Goal: Task Accomplishment & Management: Use online tool/utility

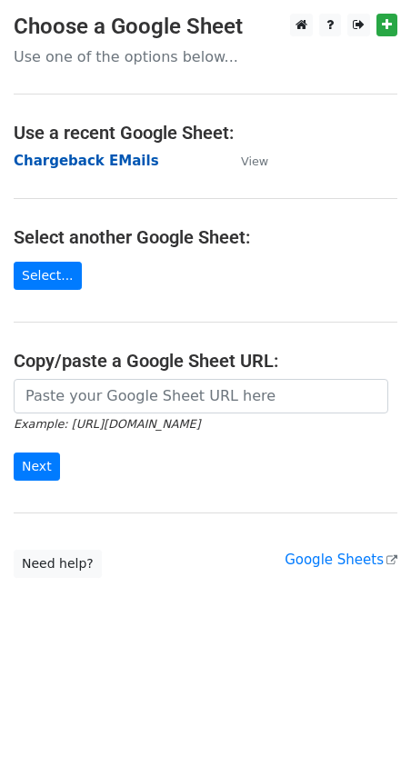
click at [113, 161] on strong "Chargeback EMails" at bounding box center [86, 161] width 145 height 16
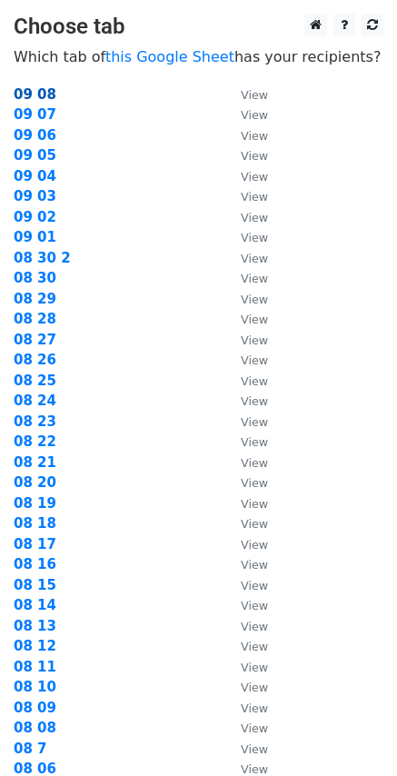
click at [46, 95] on strong "09 08" at bounding box center [35, 94] width 43 height 16
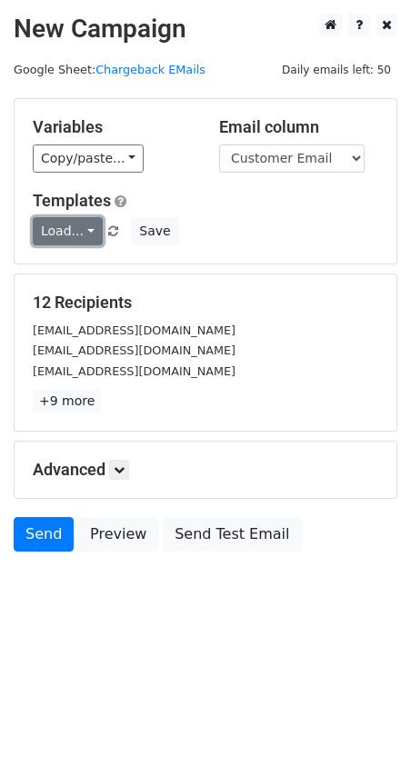
click at [81, 234] on link "Load..." at bounding box center [68, 231] width 70 height 28
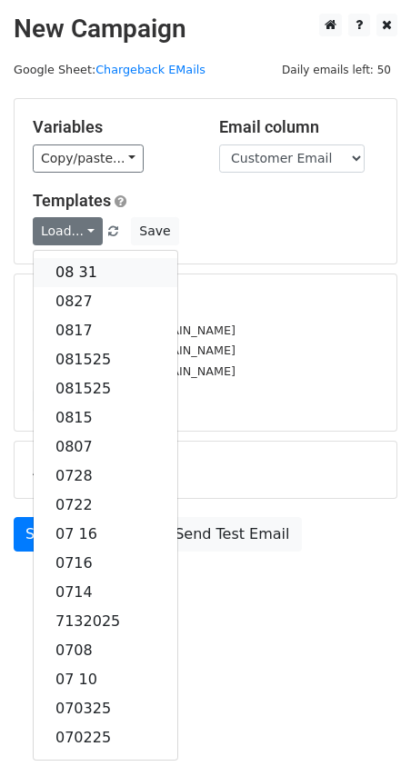
click at [91, 265] on link "08 31" at bounding box center [106, 272] width 144 height 29
